Goal: Task Accomplishment & Management: Manage account settings

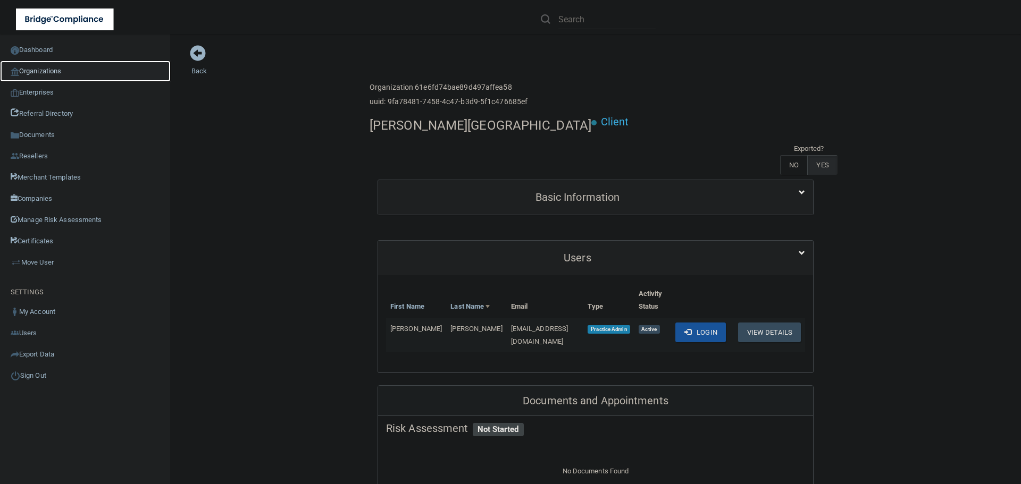
click at [53, 69] on link "Organizations" at bounding box center [85, 71] width 171 height 21
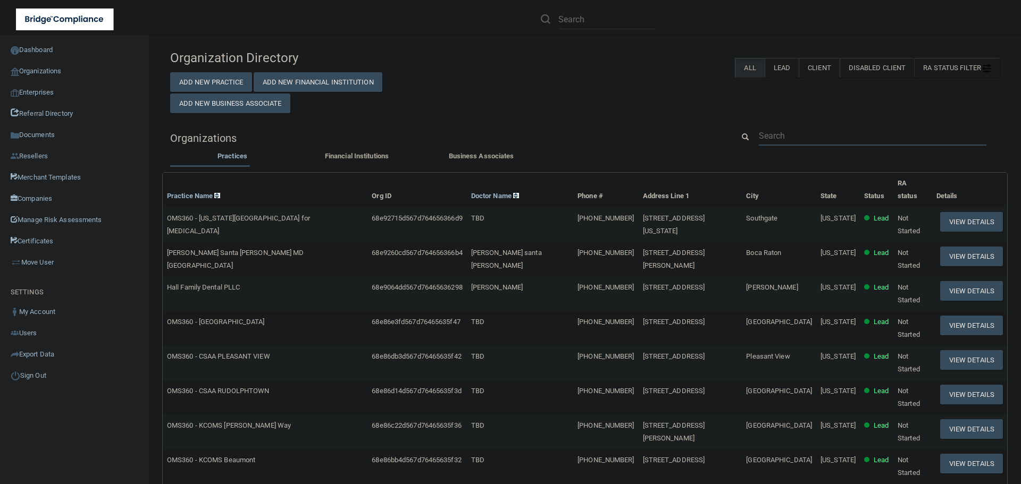
click at [775, 136] on input "text" at bounding box center [872, 136] width 227 height 20
paste input "[EMAIL_ADDRESS][DOMAIN_NAME]"
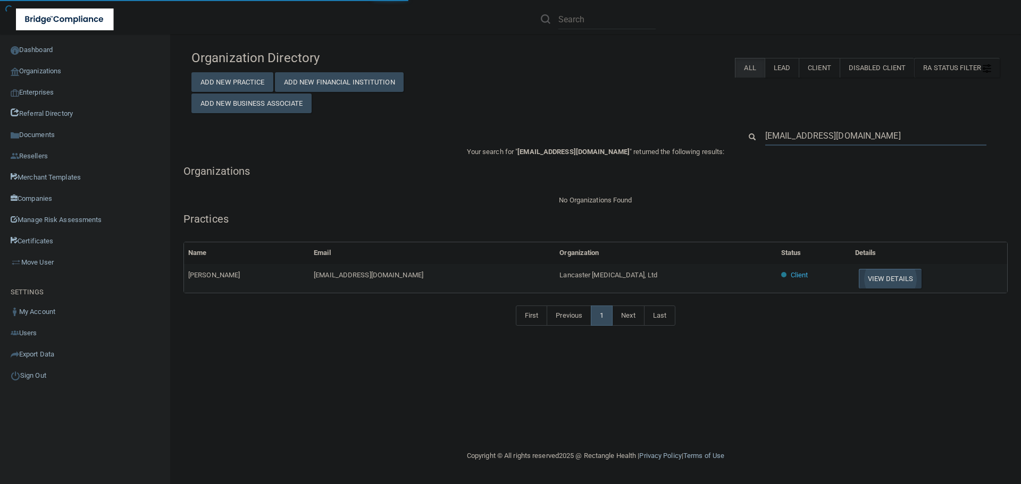
type input "[EMAIL_ADDRESS][DOMAIN_NAME]"
click at [873, 282] on button "View Details" at bounding box center [889, 279] width 63 height 20
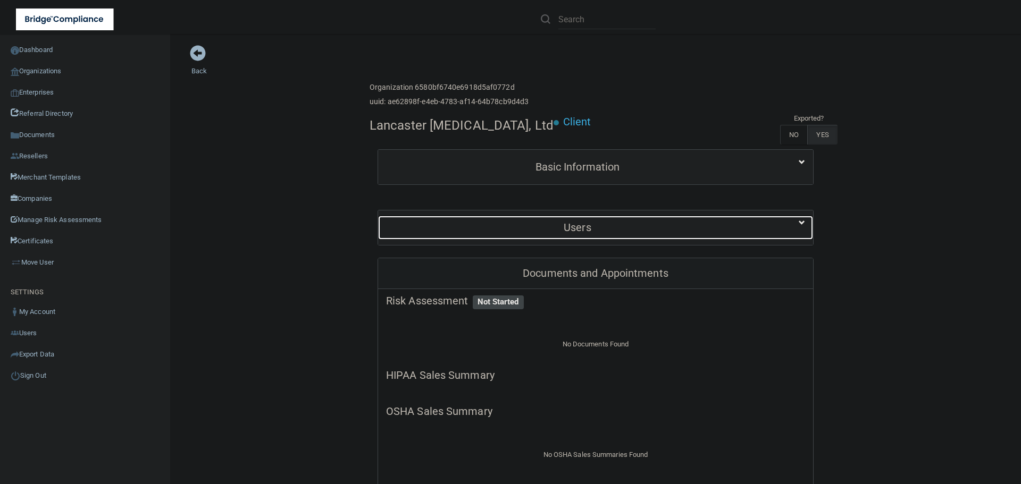
click at [596, 229] on h5 "Users" at bounding box center [577, 228] width 383 height 12
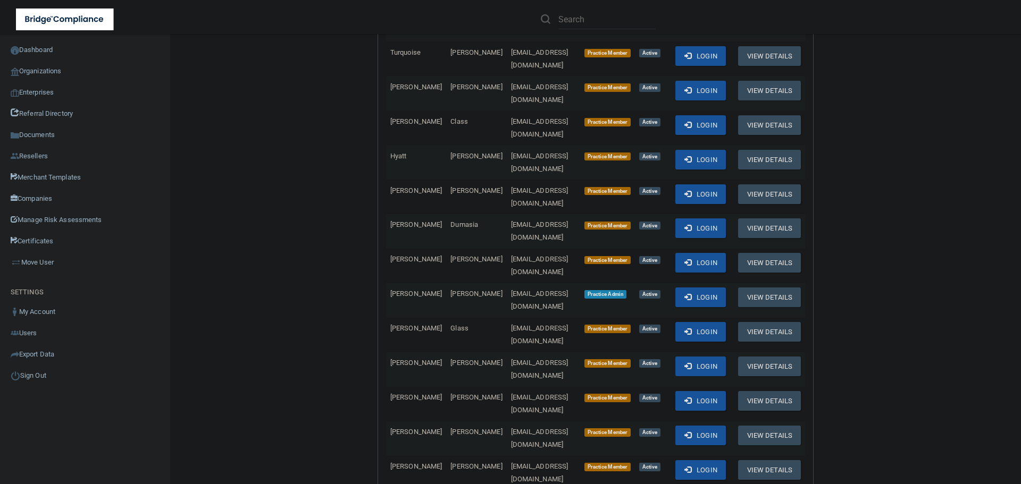
scroll to position [319, 0]
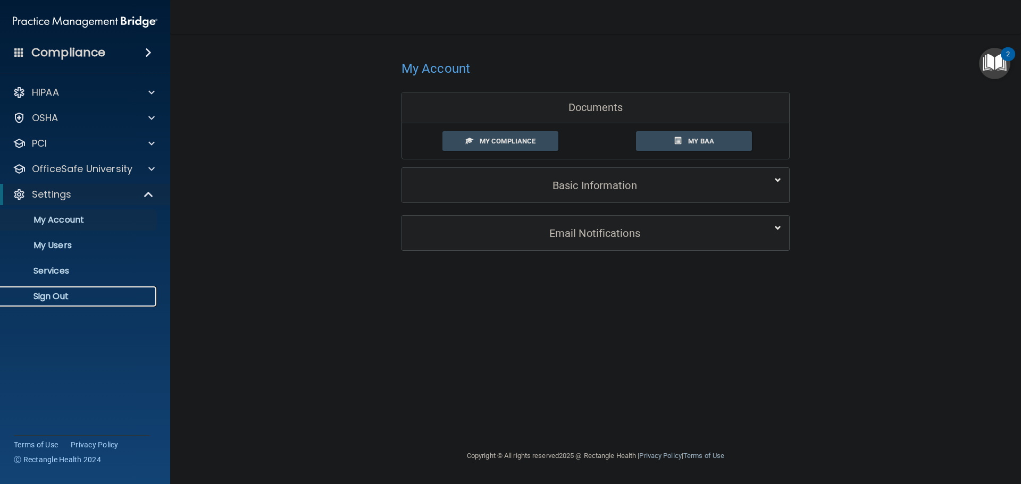
click at [71, 287] on link "Sign Out" at bounding box center [72, 296] width 167 height 21
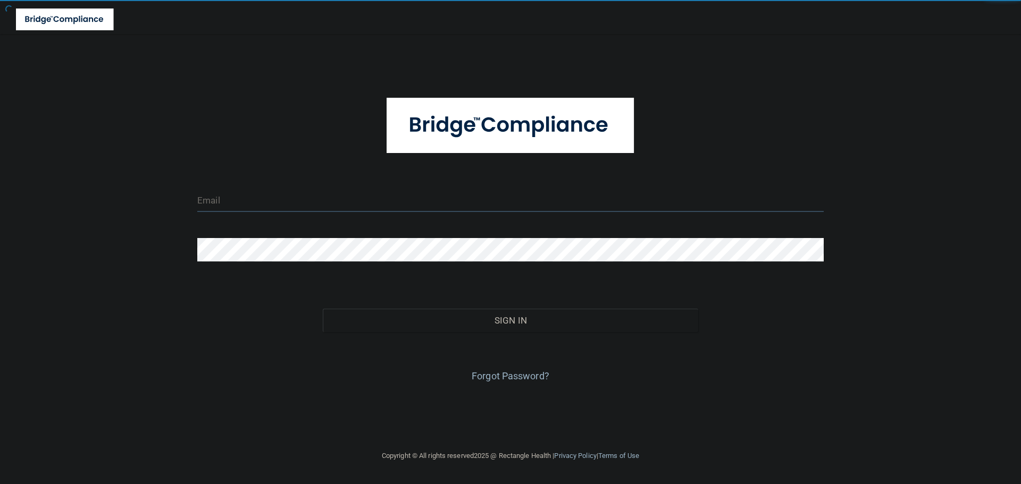
type input "[EMAIL_ADDRESS][DOMAIN_NAME]"
